Goal: Task Accomplishment & Management: Manage account settings

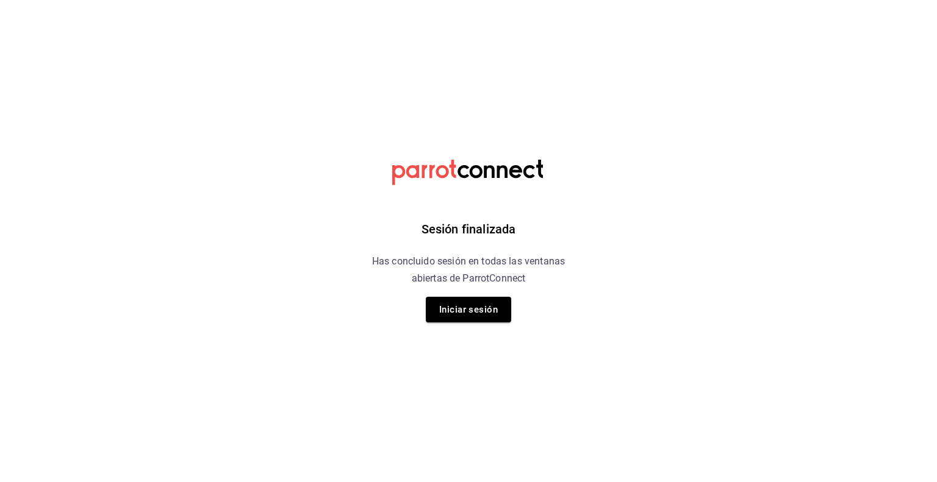
drag, startPoint x: 486, startPoint y: 313, endPoint x: 493, endPoint y: 312, distance: 6.7
click at [487, 313] on button "Iniciar sesión" at bounding box center [468, 310] width 85 height 26
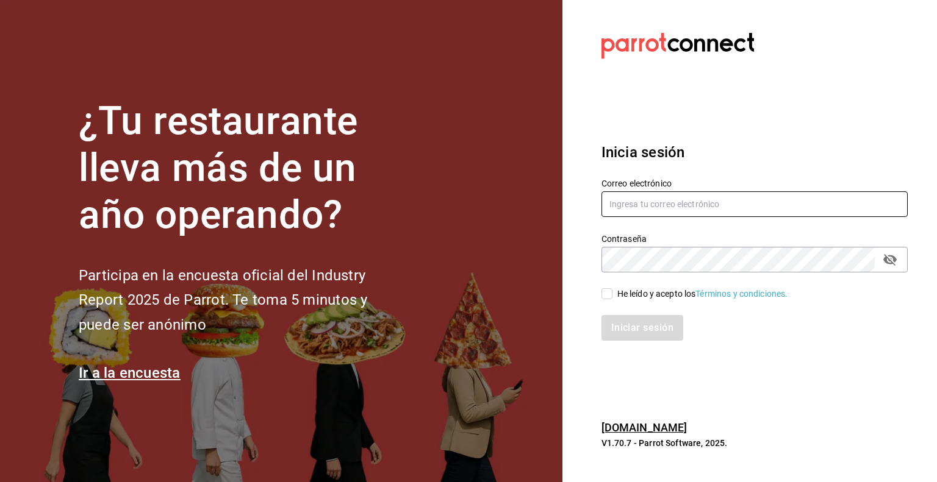
type input "[EMAIL_ADDRESS][DOMAIN_NAME]"
click at [608, 293] on input "He leído y acepto los Términos y condiciones." at bounding box center [606, 293] width 11 height 11
checkbox input "true"
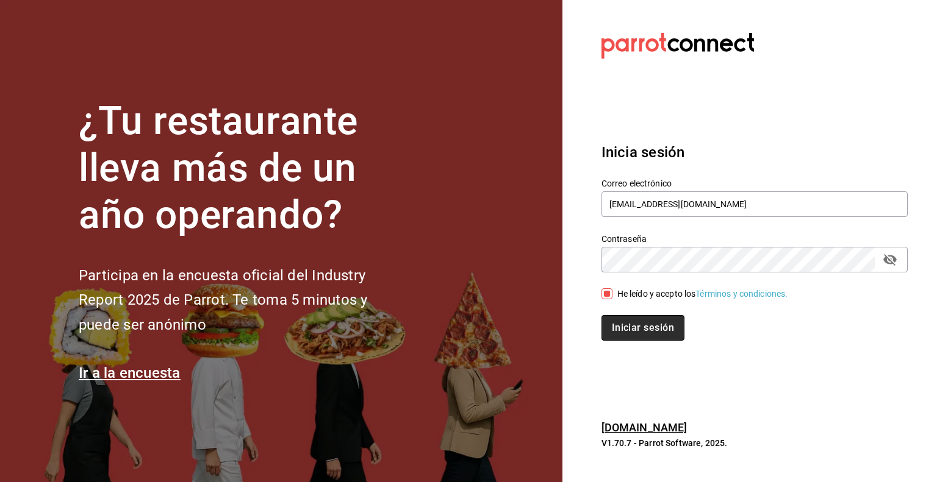
click at [628, 325] on button "Iniciar sesión" at bounding box center [642, 328] width 83 height 26
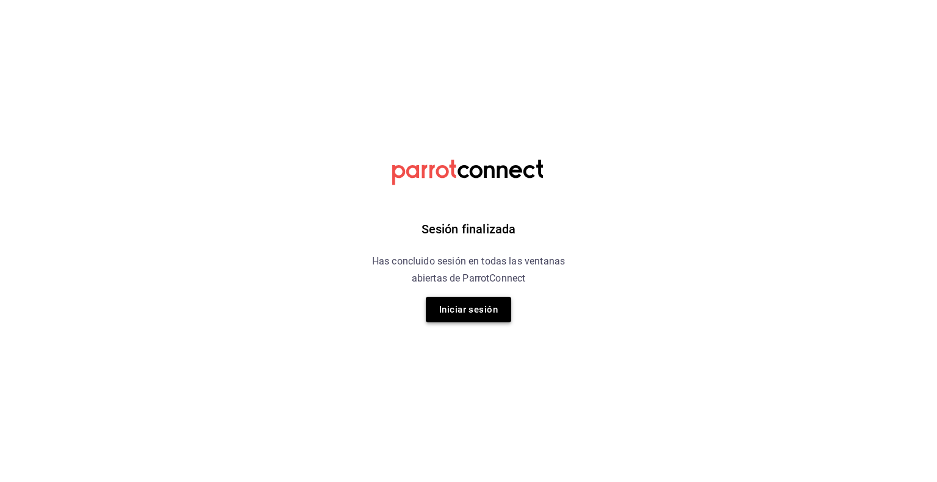
click at [484, 314] on button "Iniciar sesión" at bounding box center [468, 310] width 85 height 26
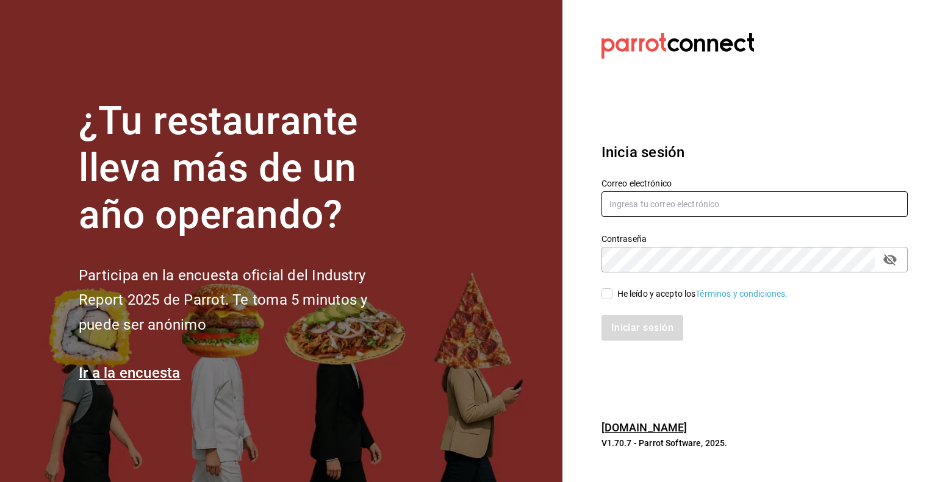
type input "[EMAIL_ADDRESS][DOMAIN_NAME]"
click at [606, 297] on input "He leído y acepto los Términos y condiciones." at bounding box center [606, 293] width 11 height 11
checkbox input "true"
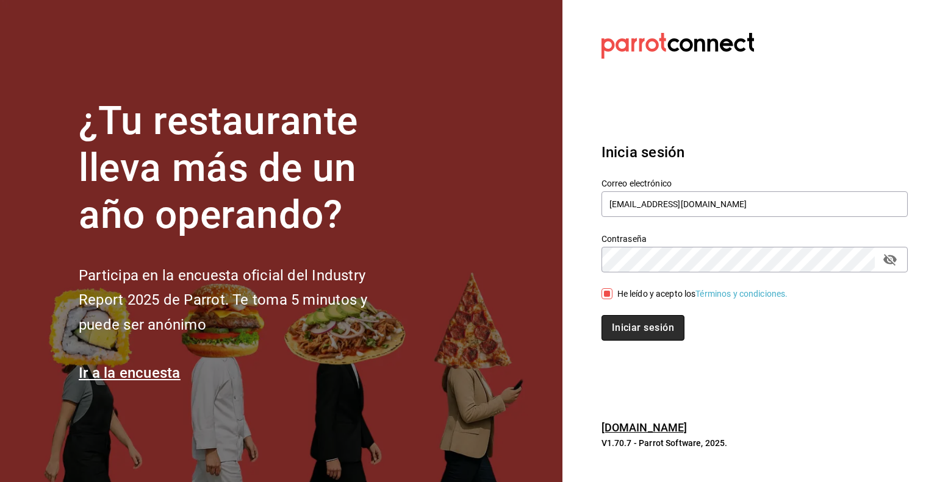
click at [629, 330] on button "Iniciar sesión" at bounding box center [642, 328] width 83 height 26
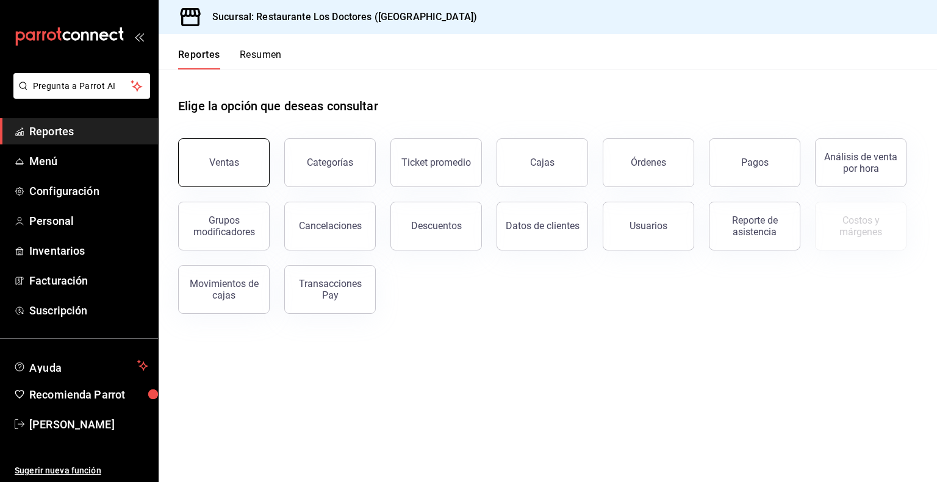
click at [248, 163] on button "Ventas" at bounding box center [223, 162] width 91 height 49
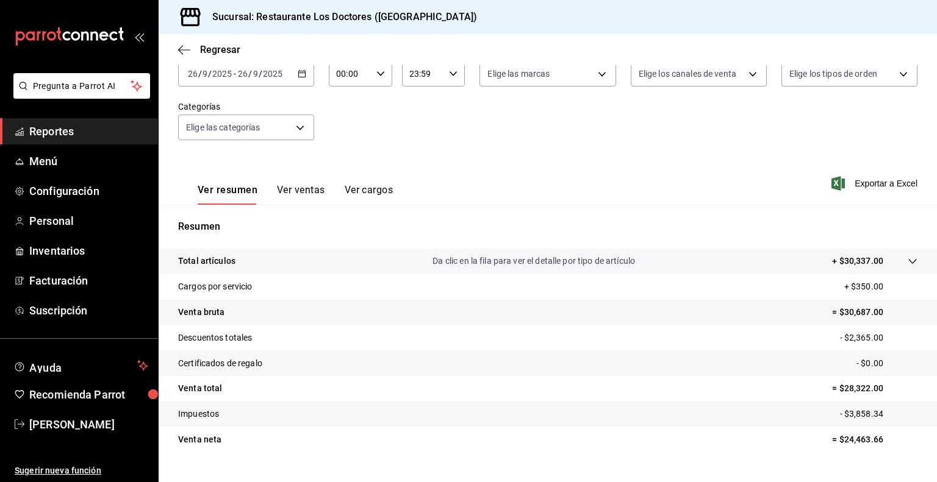
scroll to position [102, 0]
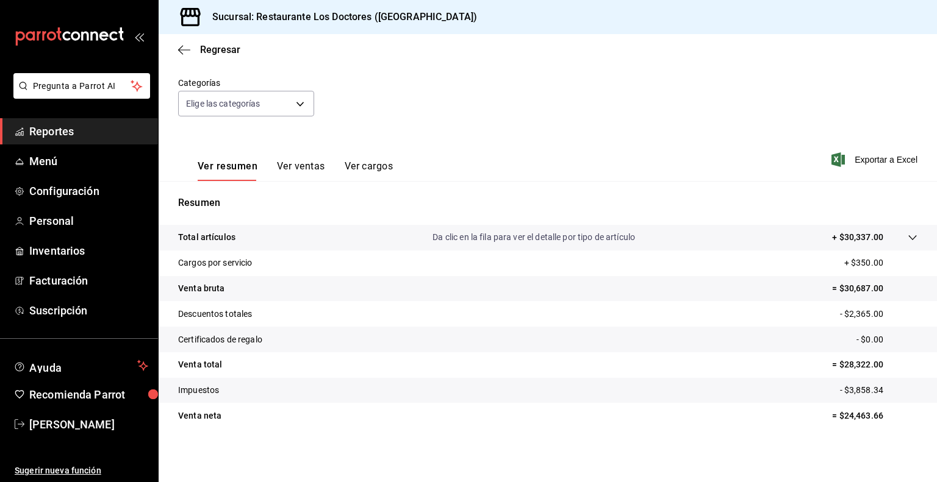
click at [295, 165] on button "Ver ventas" at bounding box center [301, 170] width 48 height 21
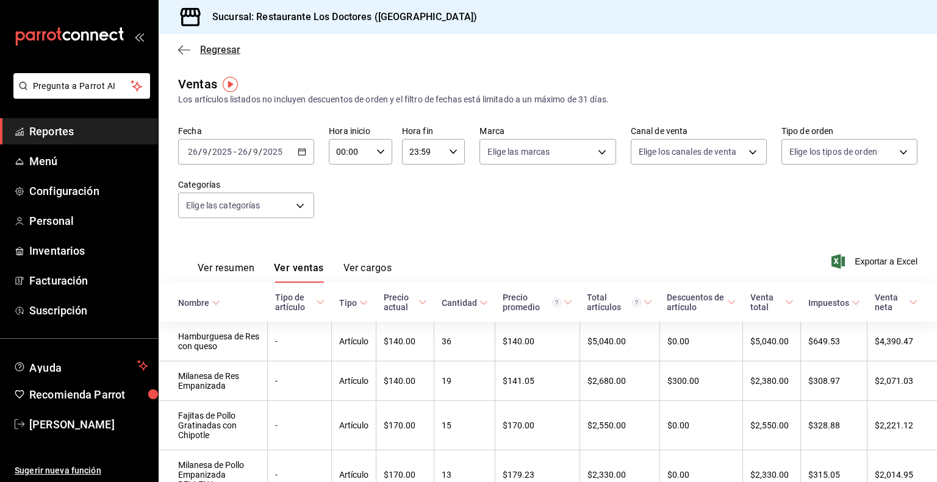
click at [207, 51] on span "Regresar" at bounding box center [220, 50] width 40 height 12
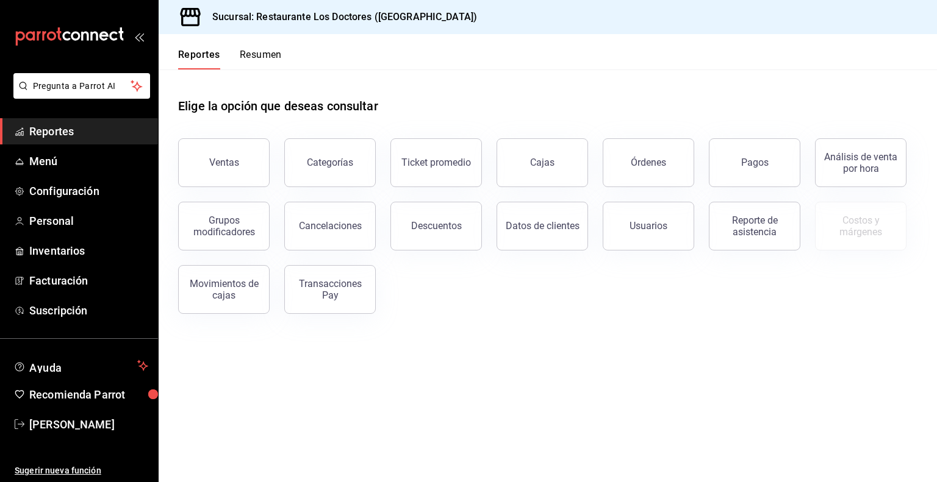
click at [740, 160] on button "Pagos" at bounding box center [754, 162] width 91 height 49
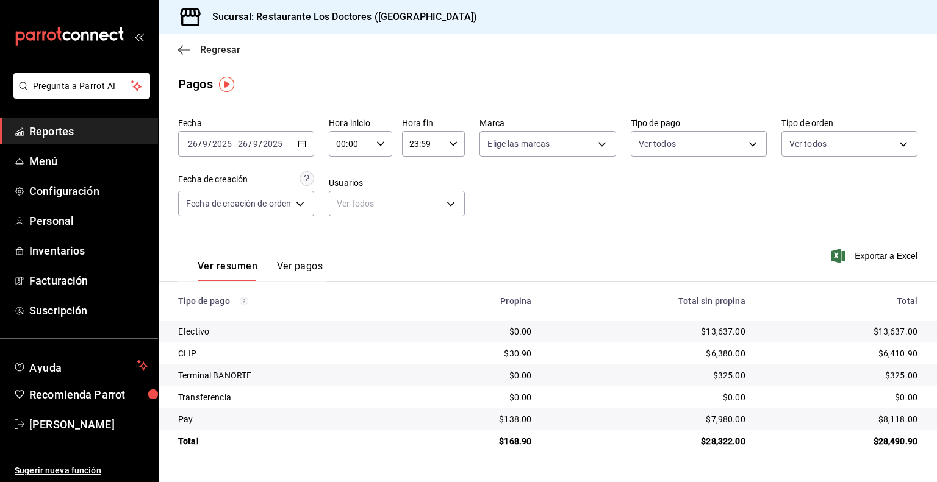
click at [206, 48] on span "Regresar" at bounding box center [220, 50] width 40 height 12
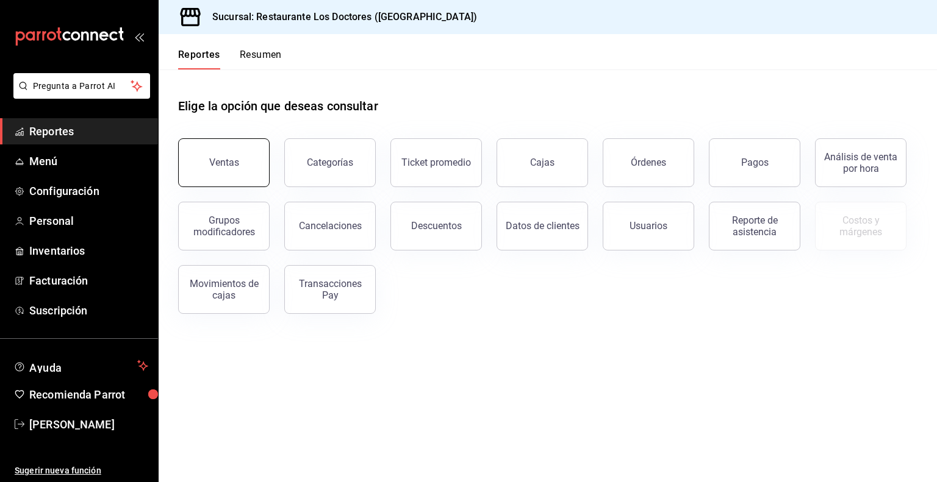
click at [245, 176] on button "Ventas" at bounding box center [223, 162] width 91 height 49
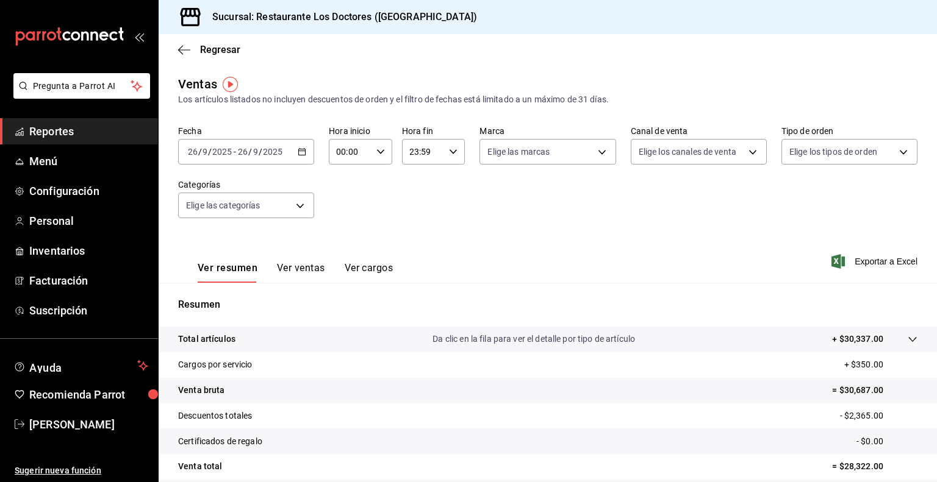
click at [313, 270] on button "Ver ventas" at bounding box center [301, 272] width 48 height 21
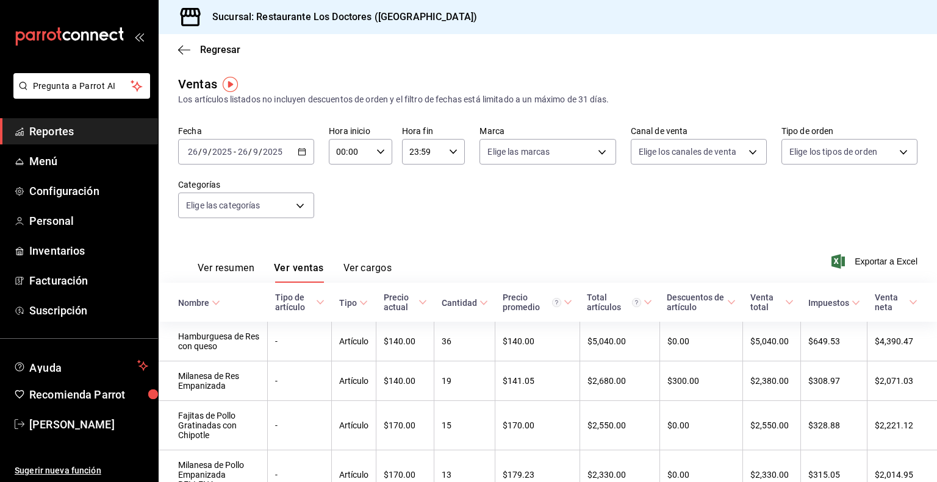
click at [240, 266] on button "Ver resumen" at bounding box center [226, 272] width 57 height 21
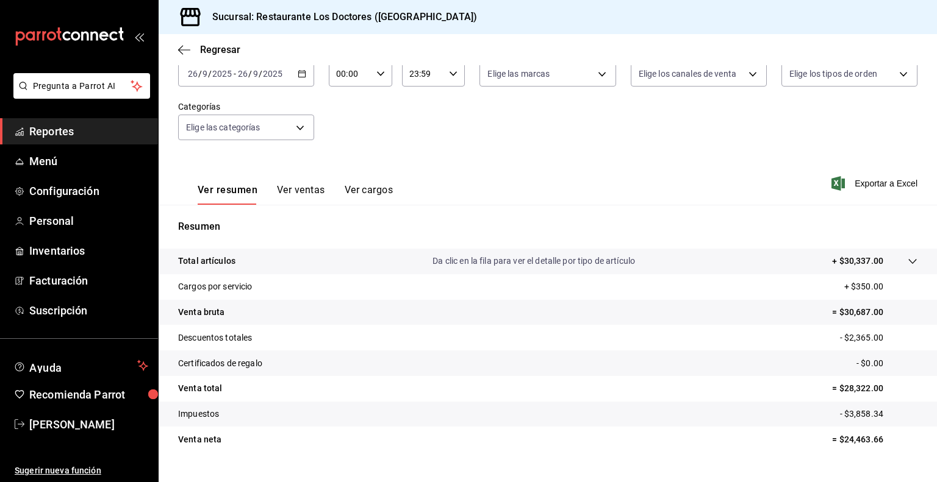
scroll to position [102, 0]
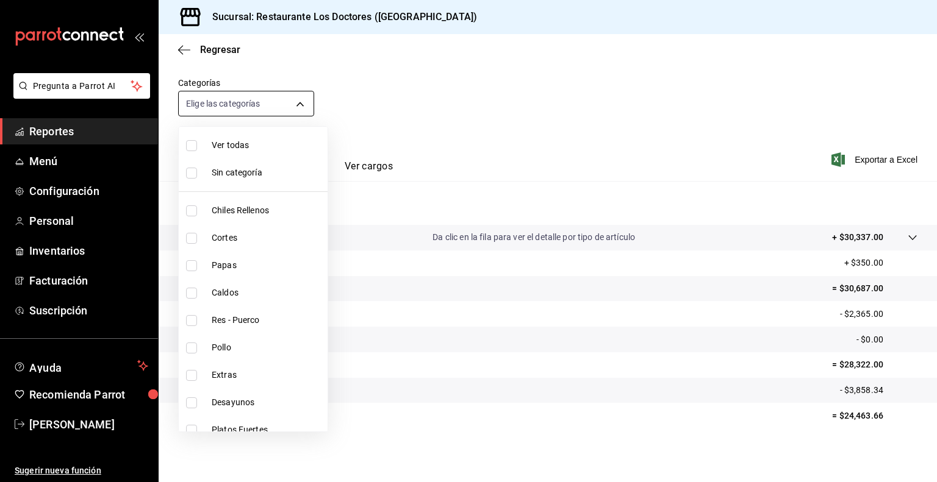
click at [296, 107] on body "Pregunta a Parrot AI Reportes Menú Configuración Personal Inventarios Facturaci…" at bounding box center [468, 241] width 937 height 482
click at [505, 104] on div at bounding box center [468, 241] width 937 height 482
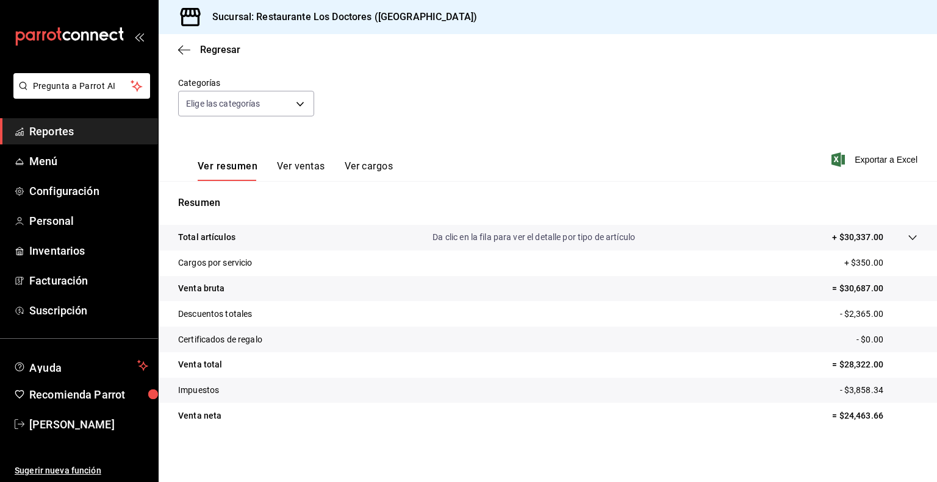
click at [311, 166] on button "Ver ventas" at bounding box center [301, 170] width 48 height 21
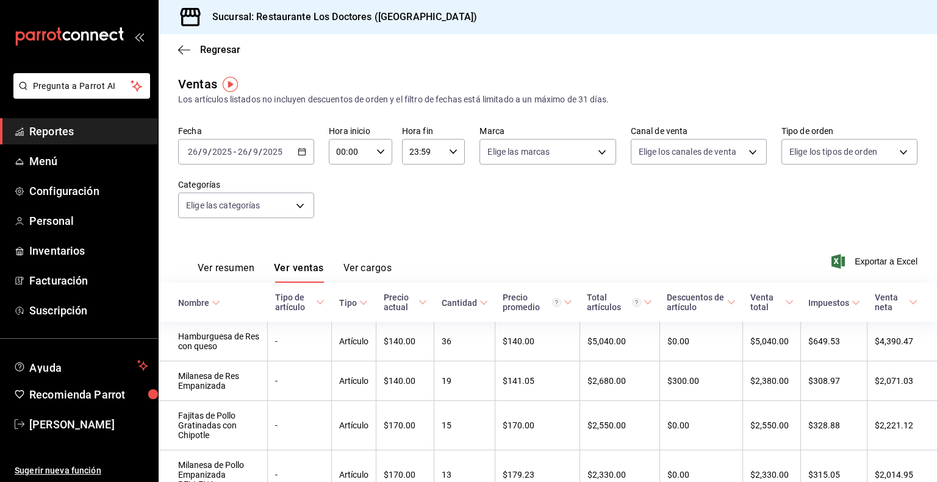
click at [368, 260] on div "Ver resumen Ver ventas Ver cargos" at bounding box center [284, 265] width 213 height 35
click at [368, 274] on button "Ver cargos" at bounding box center [367, 272] width 49 height 21
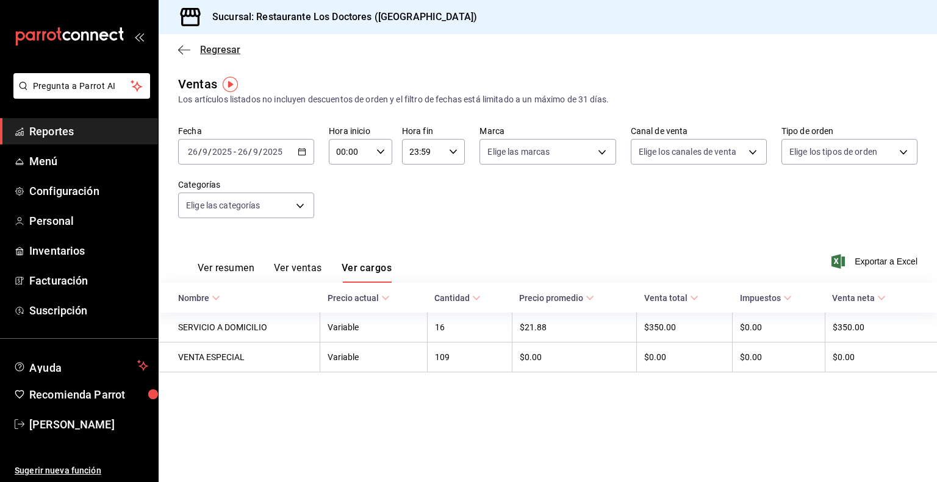
click at [206, 51] on span "Regresar" at bounding box center [220, 50] width 40 height 12
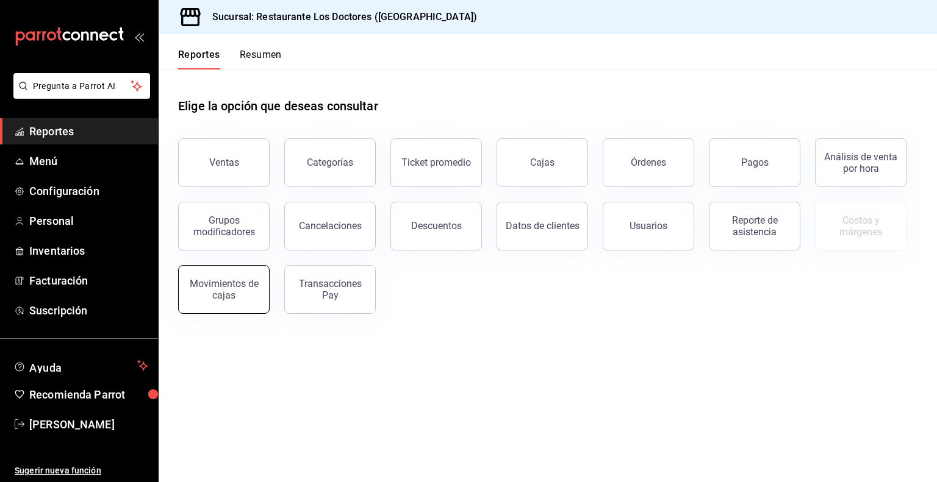
click at [248, 303] on button "Movimientos de cajas" at bounding box center [223, 289] width 91 height 49
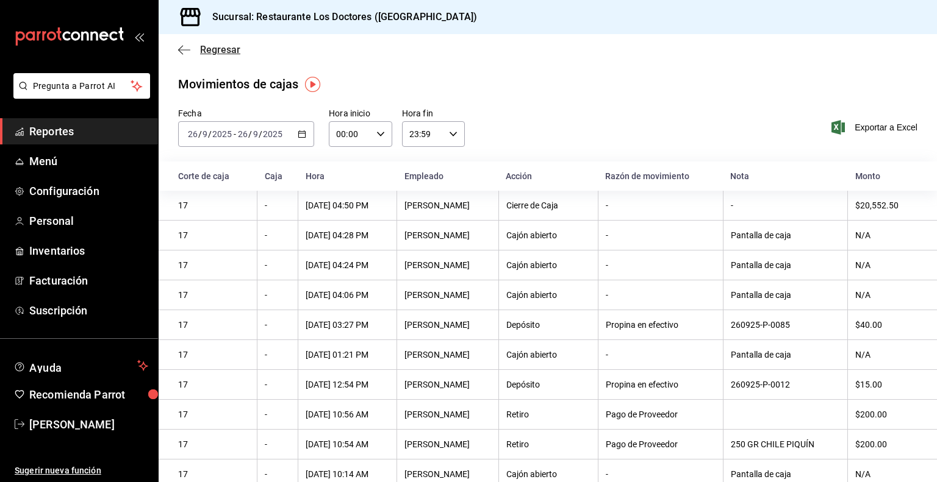
click at [224, 46] on span "Regresar" at bounding box center [220, 50] width 40 height 12
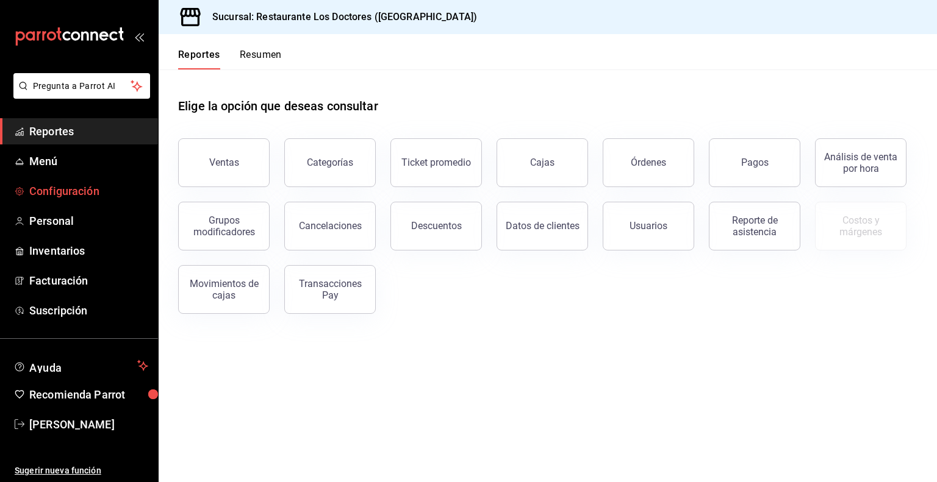
click at [65, 190] on span "Configuración" at bounding box center [88, 191] width 119 height 16
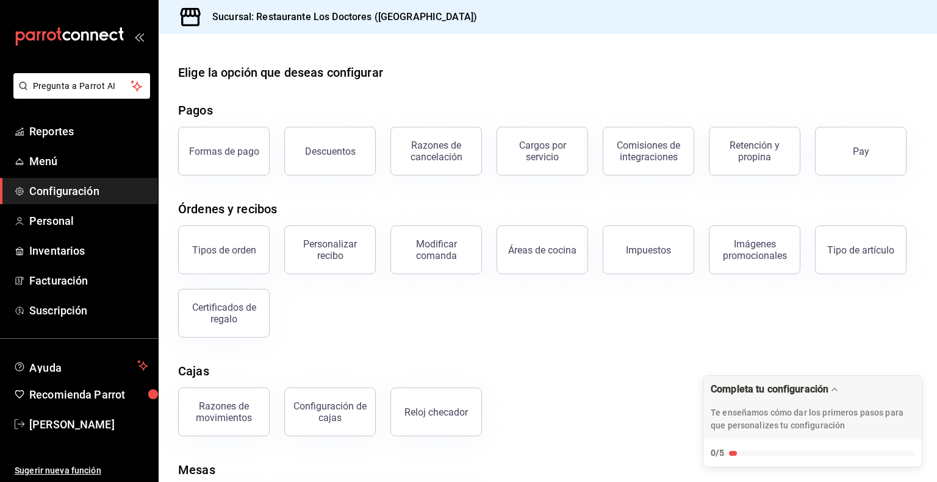
click at [749, 151] on div "Retención y propina" at bounding box center [754, 151] width 76 height 23
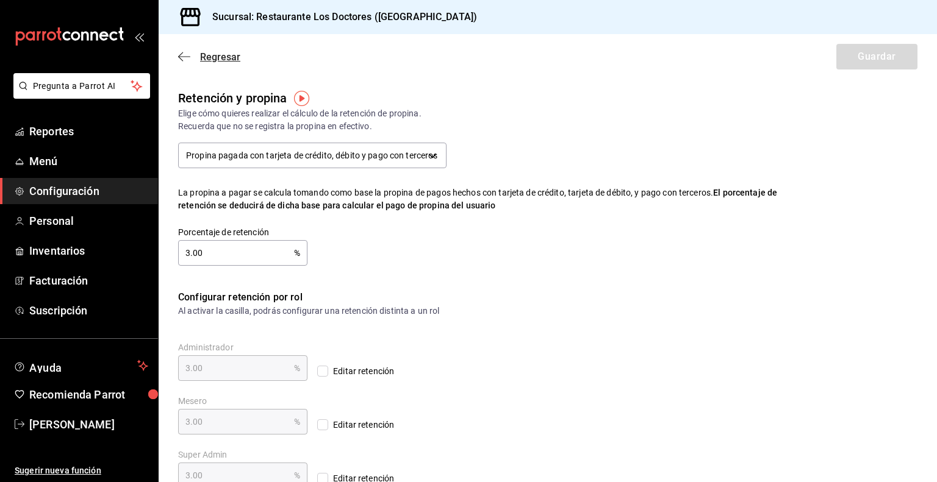
click at [223, 54] on span "Regresar" at bounding box center [220, 57] width 40 height 12
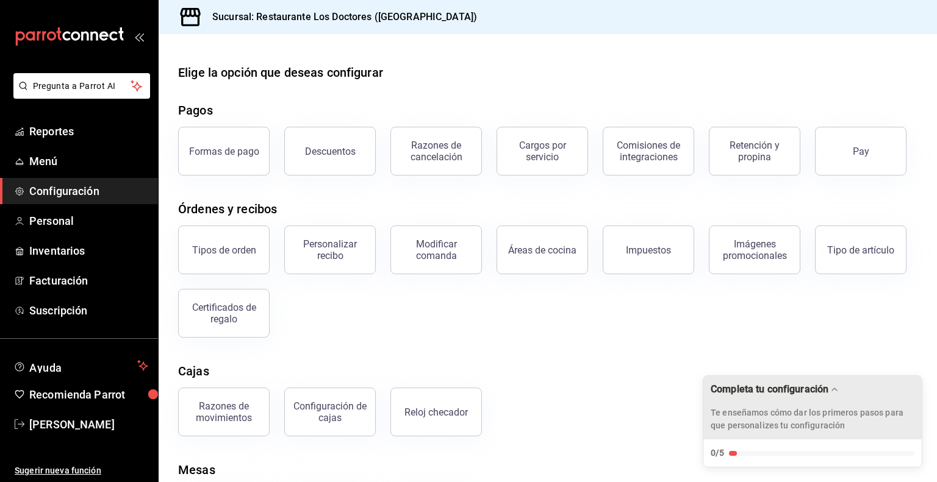
click at [792, 401] on div "Te enseñamos cómo dar los primeros pasos para que personalizes tu configuración" at bounding box center [812, 415] width 204 height 34
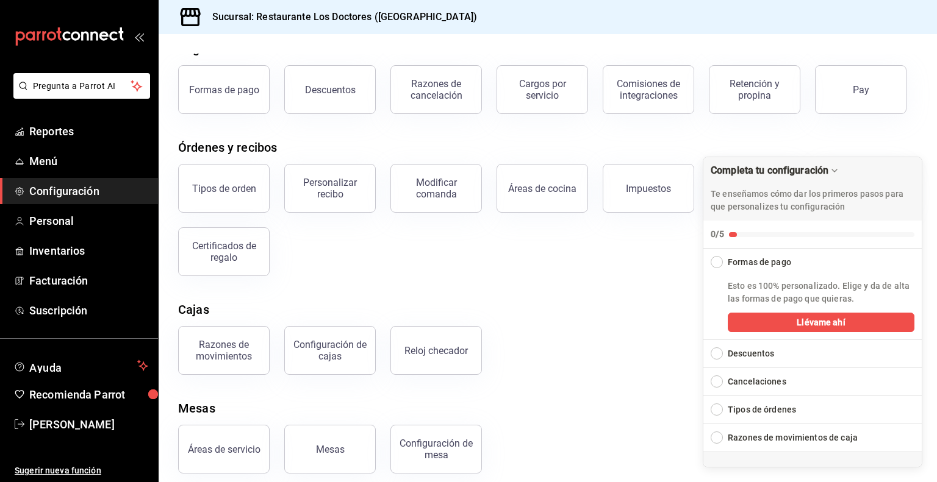
scroll to position [73, 0]
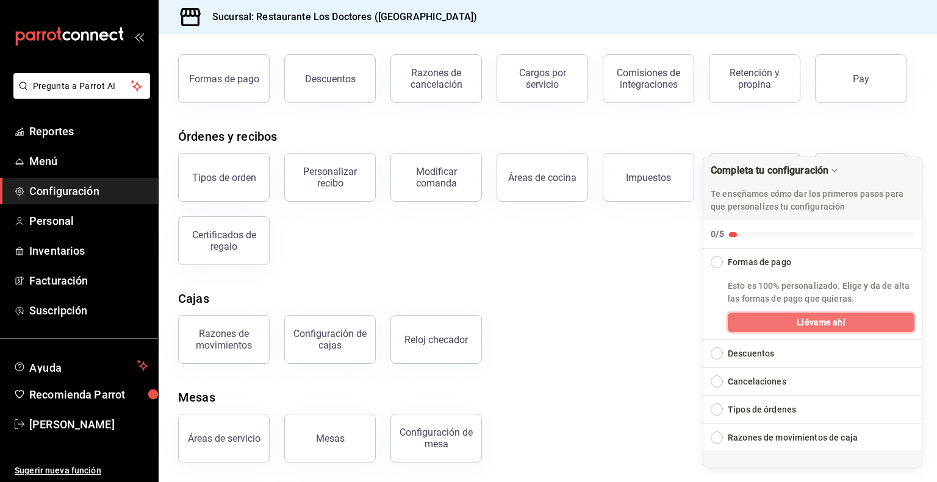
click at [790, 324] on button "Llévame ahí" at bounding box center [820, 323] width 187 height 20
